Goal: Find specific page/section: Find specific page/section

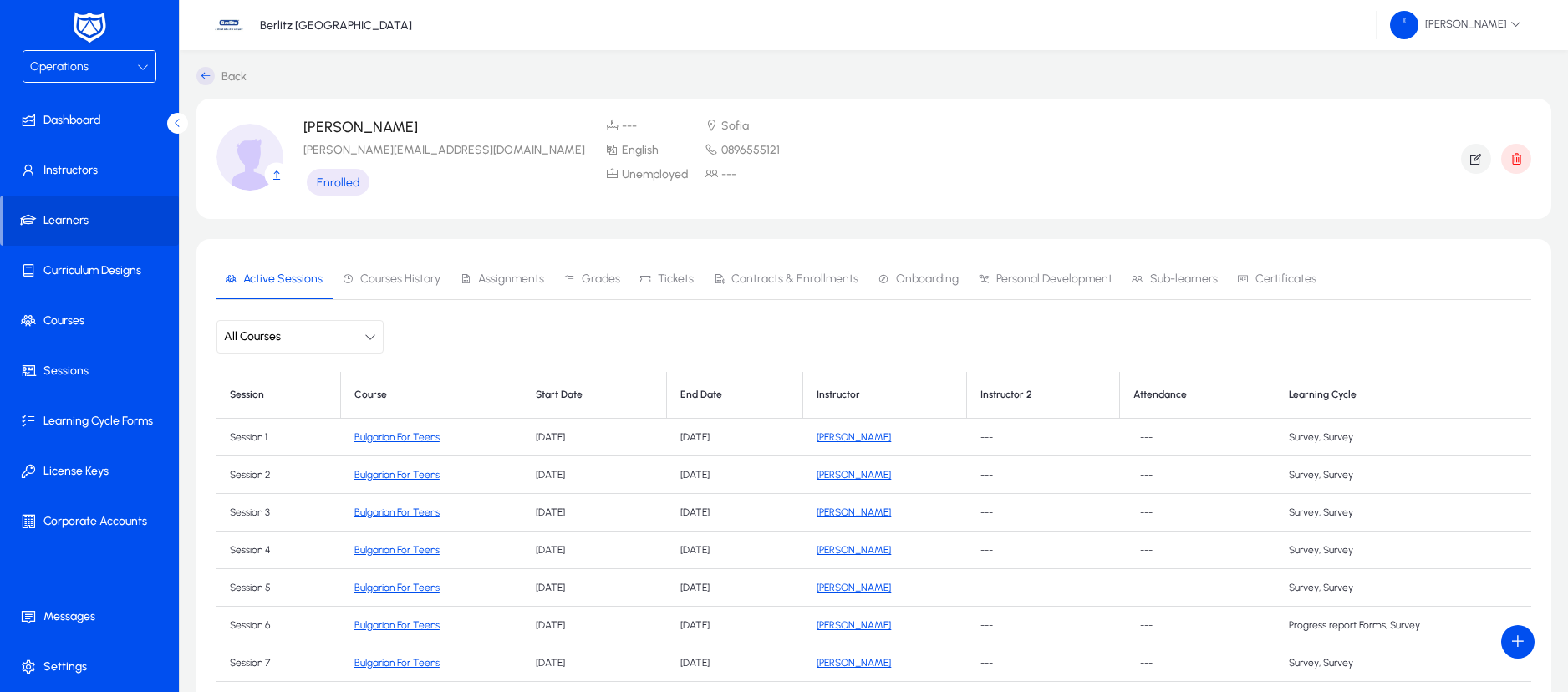
click at [135, 63] on div "Operations" at bounding box center [83, 67] width 107 height 21
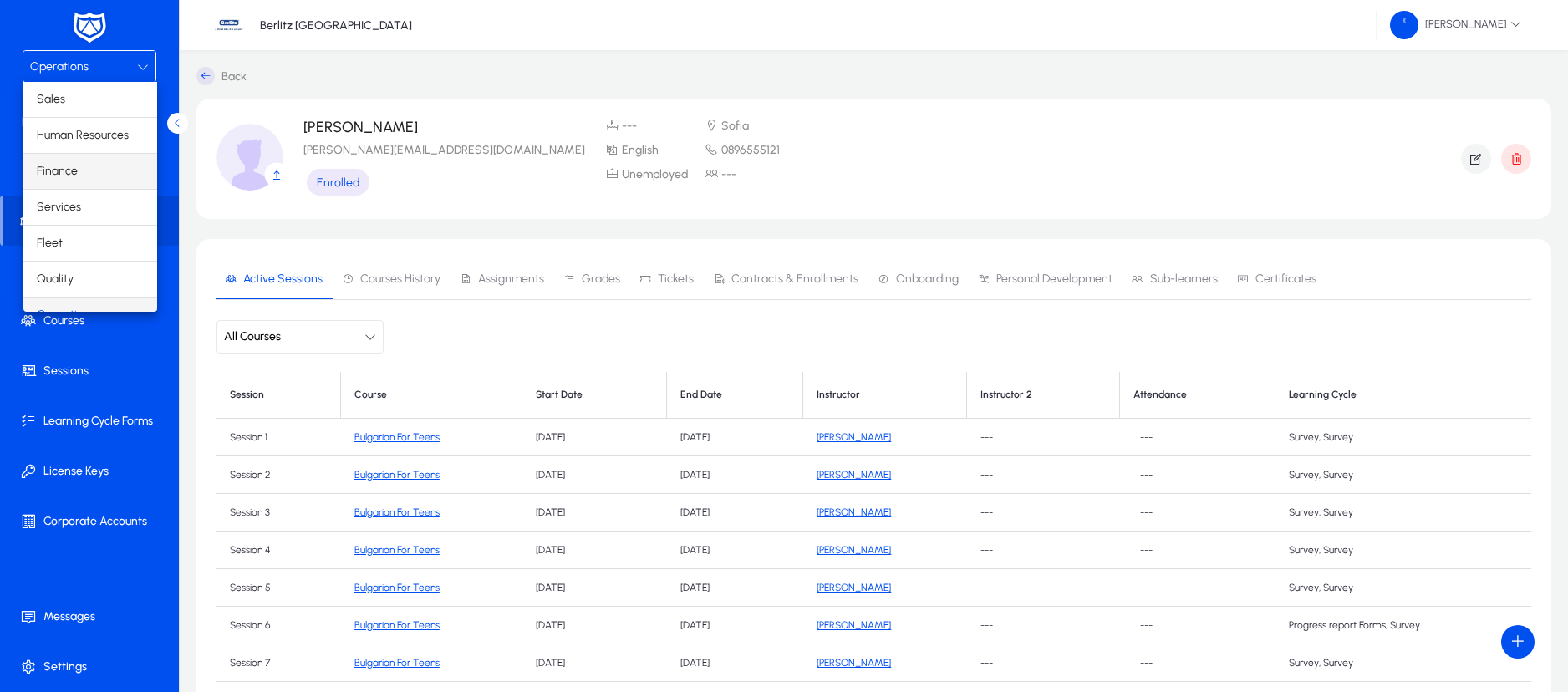
click at [81, 173] on mat-option "Finance" at bounding box center [90, 171] width 133 height 35
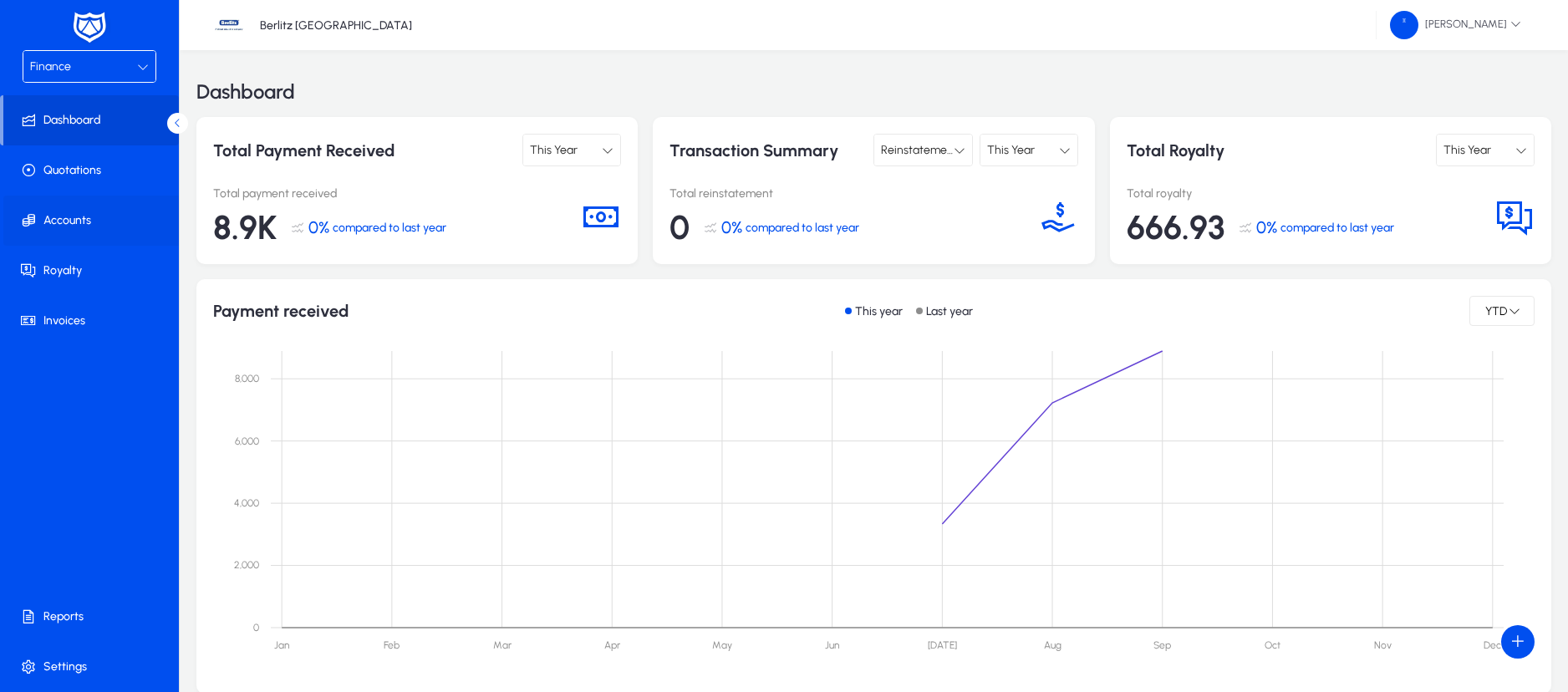
click at [82, 218] on span "Accounts" at bounding box center [93, 220] width 179 height 17
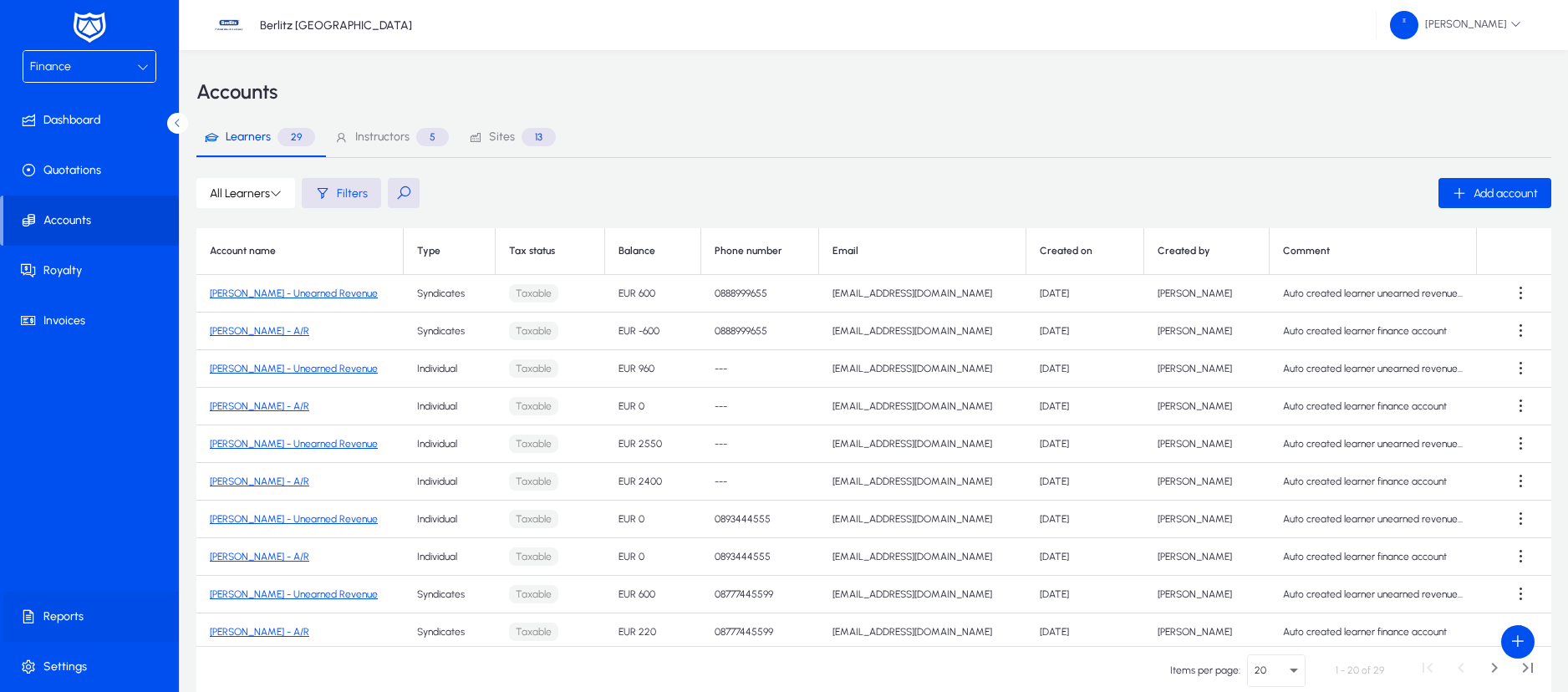
click at [97, 606] on span at bounding box center [93, 616] width 179 height 40
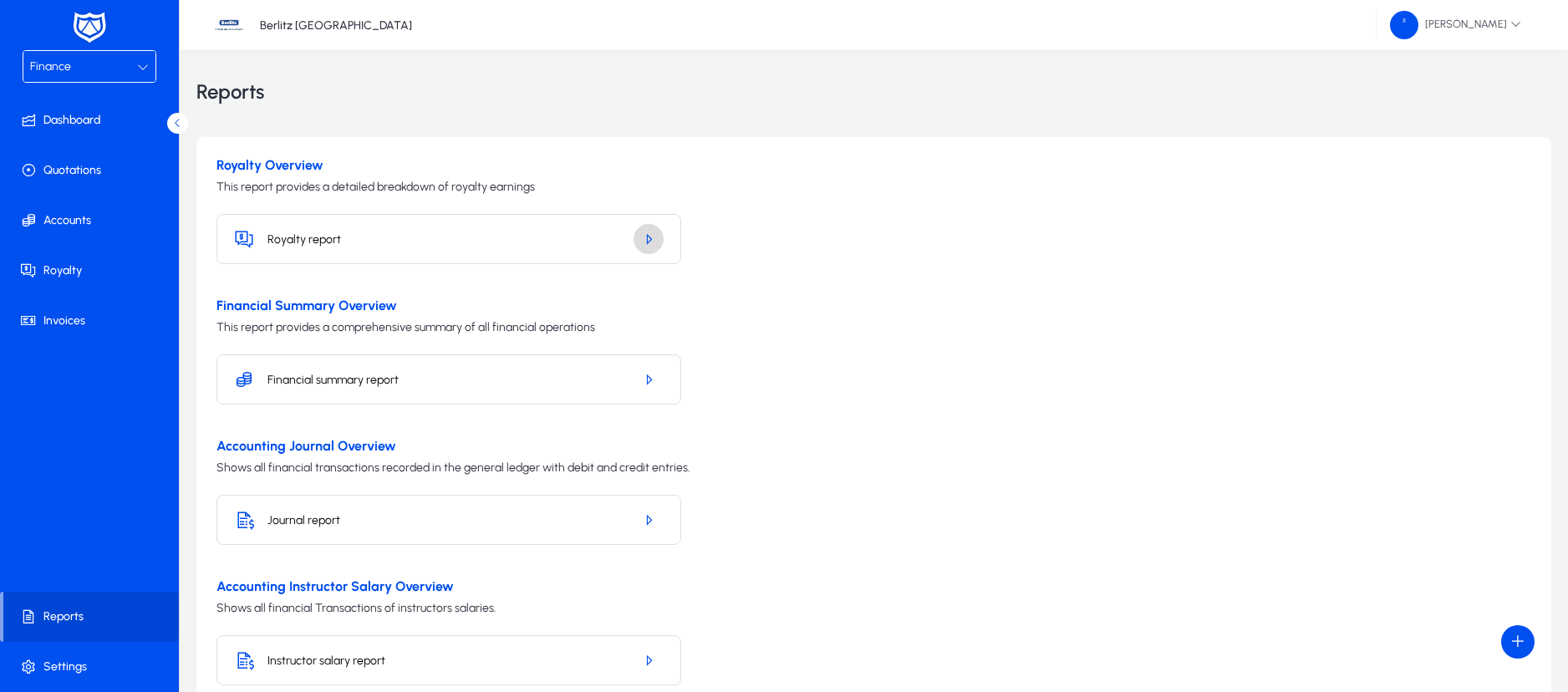
click at [642, 246] on span "button" at bounding box center [648, 238] width 30 height 40
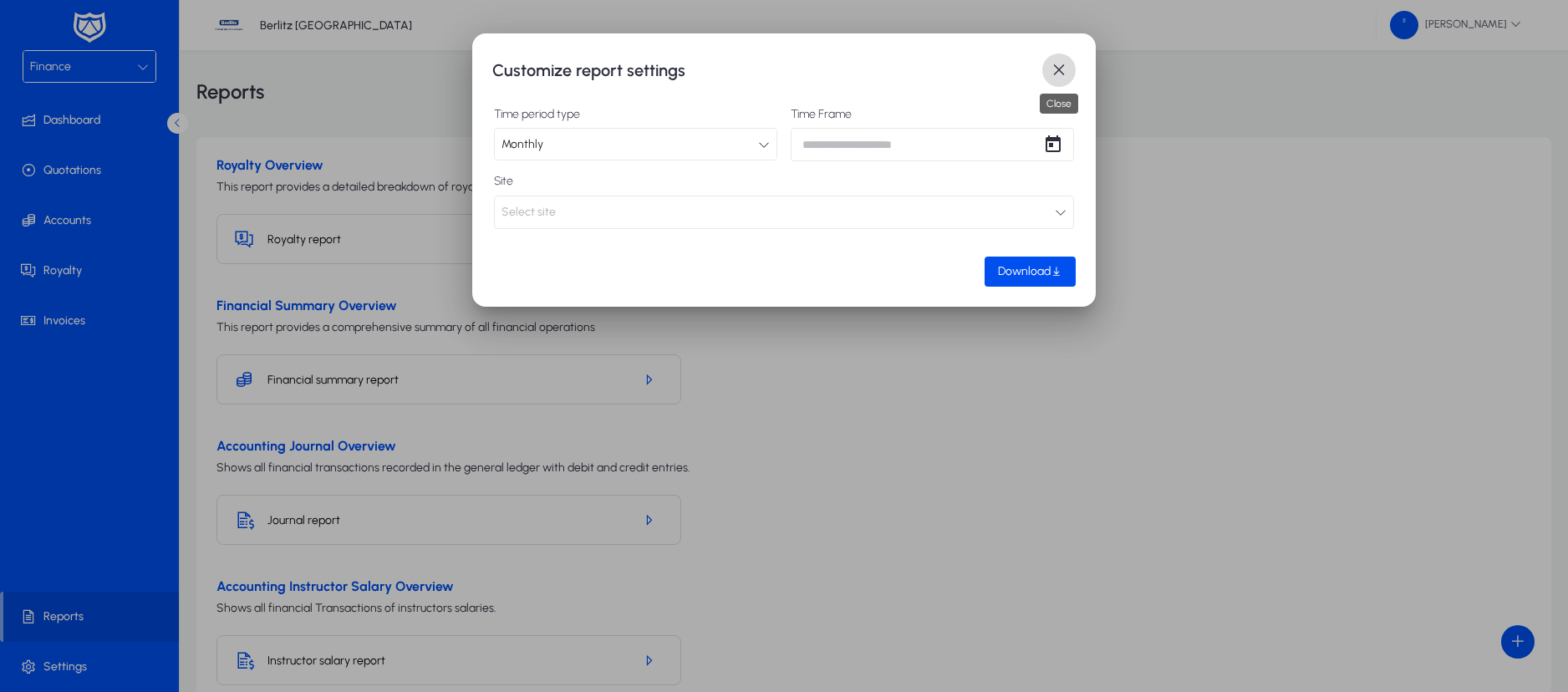
click at [1060, 71] on span "button" at bounding box center [1058, 70] width 33 height 33
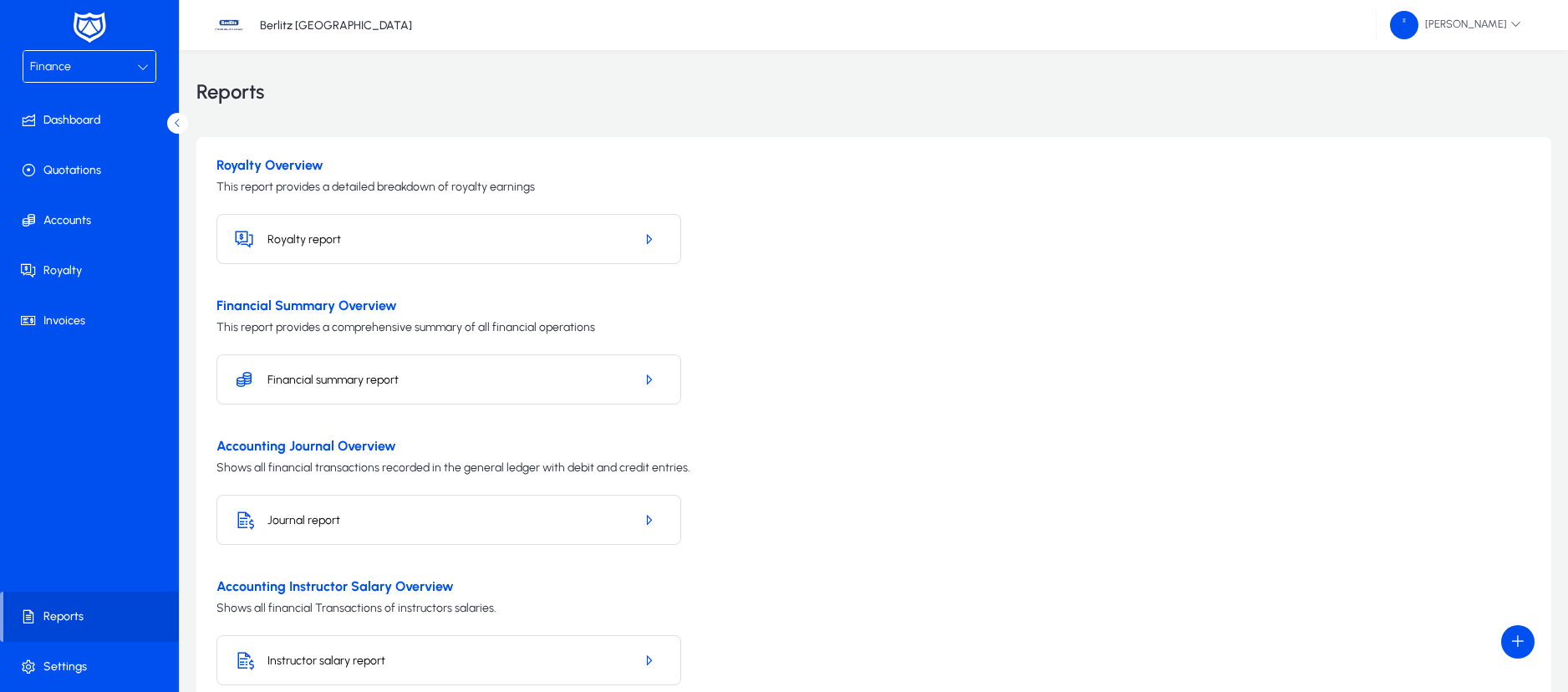
click at [135, 64] on div "Finance" at bounding box center [83, 67] width 107 height 21
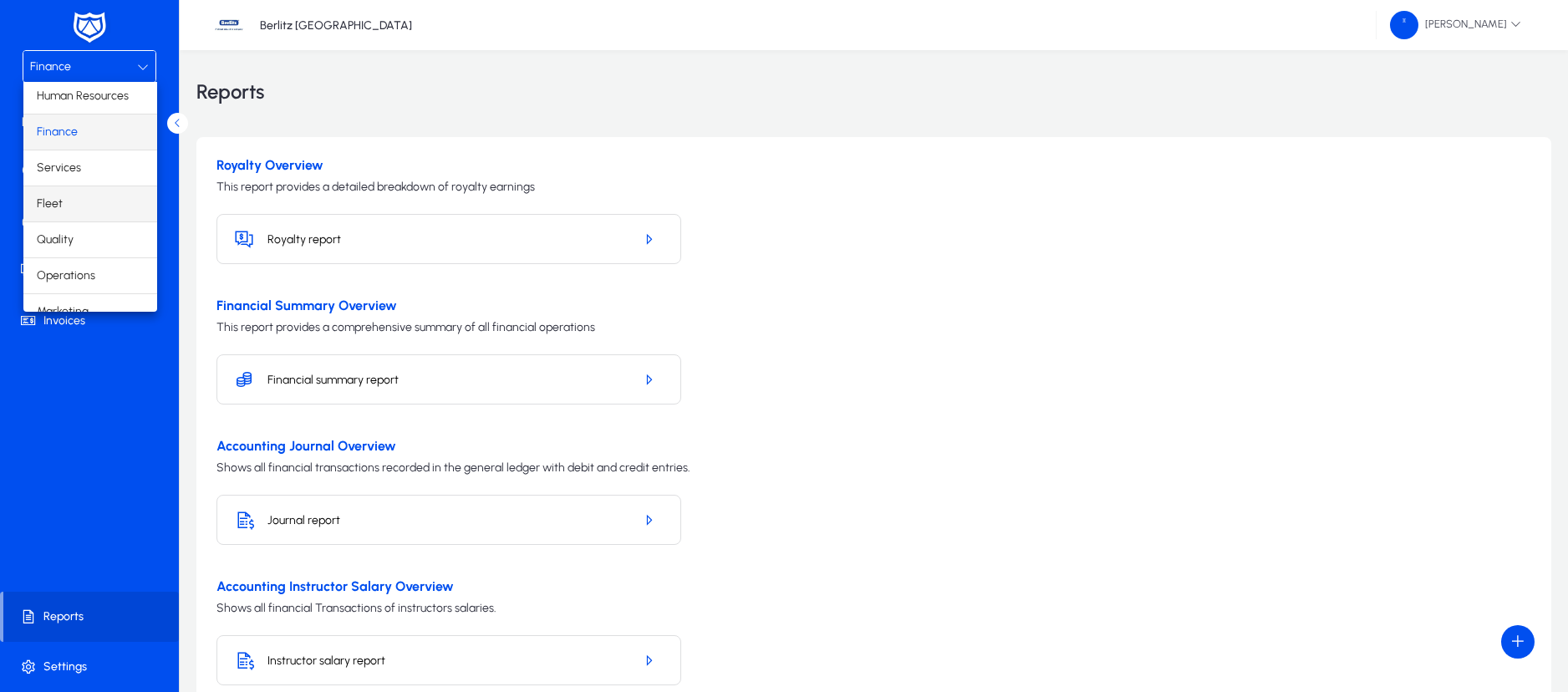
scroll to position [56, 0]
click at [96, 260] on mat-option "Operations" at bounding box center [90, 258] width 133 height 35
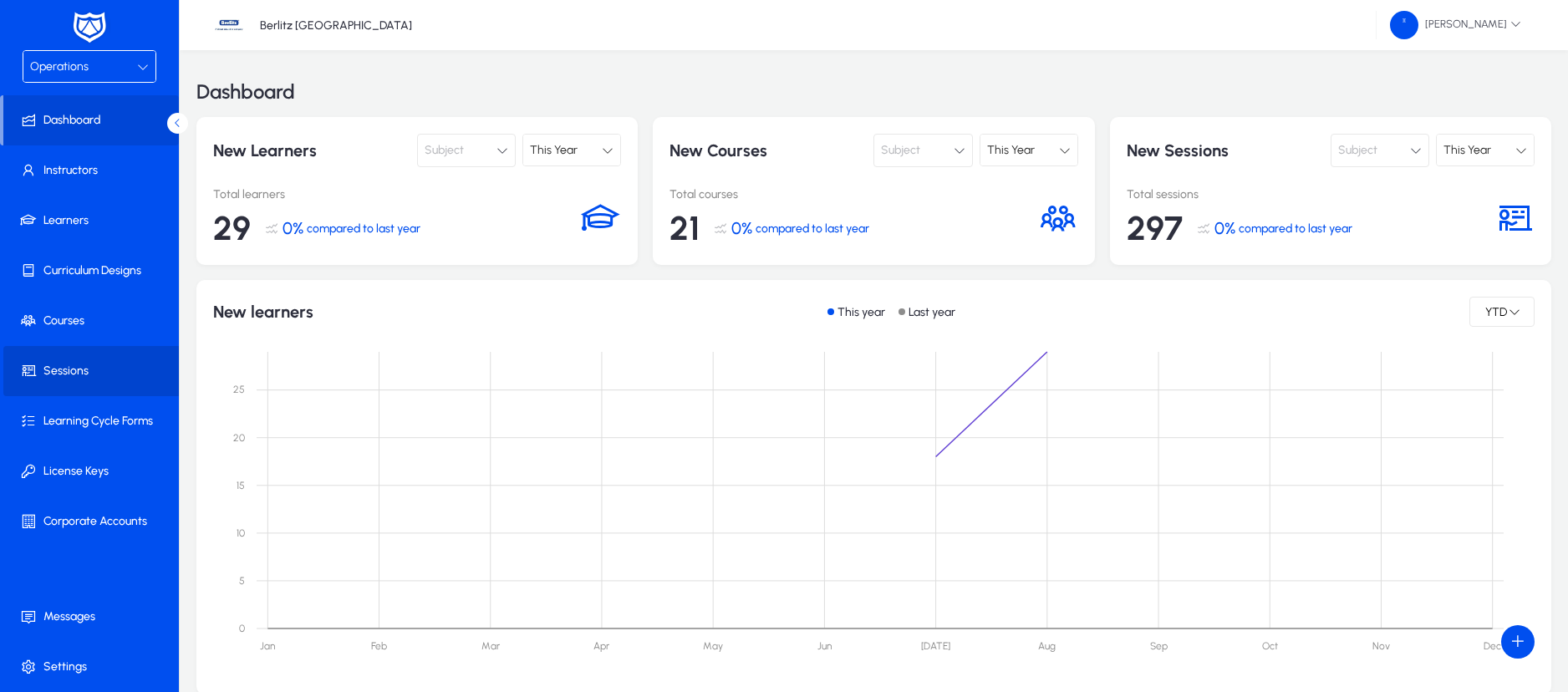
click at [64, 363] on span "Sessions" at bounding box center [93, 371] width 179 height 17
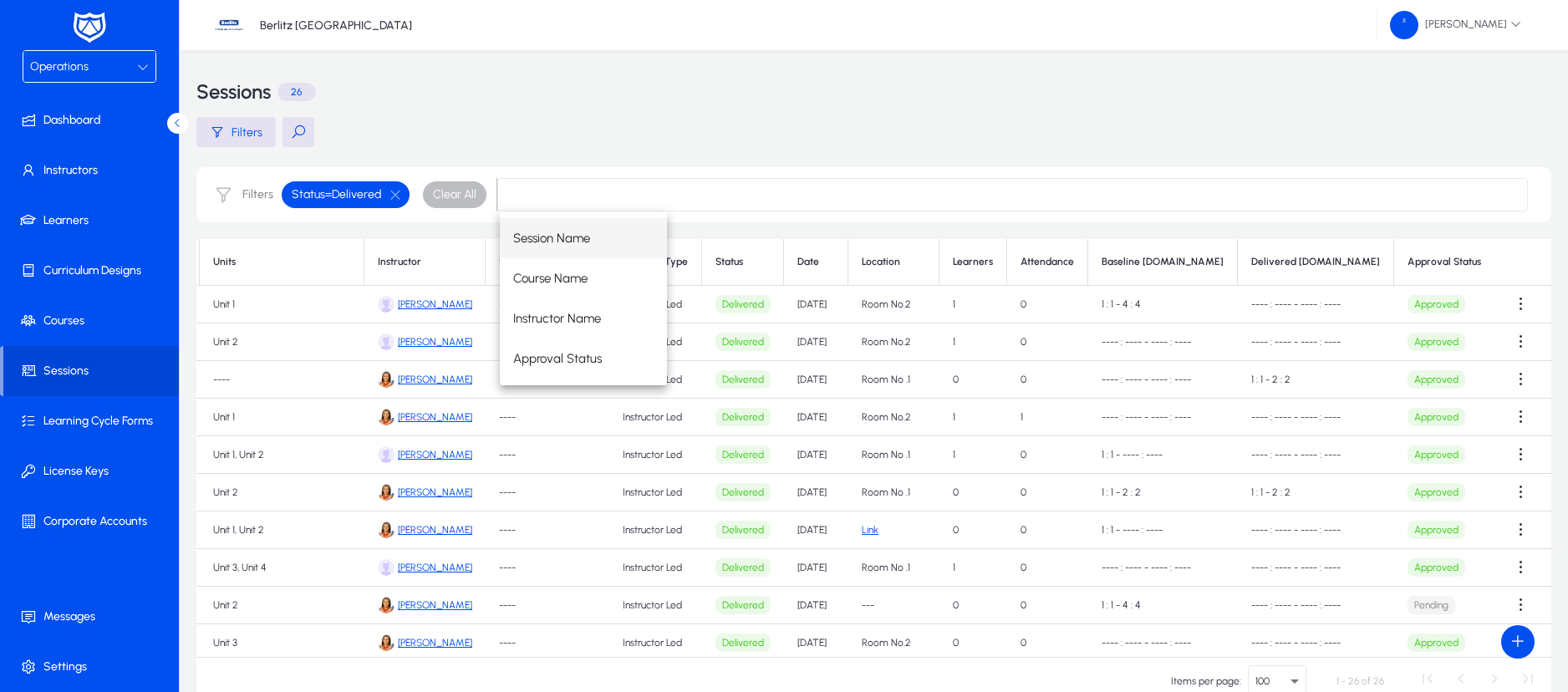
scroll to position [0, 257]
